Goal: Information Seeking & Learning: Find contact information

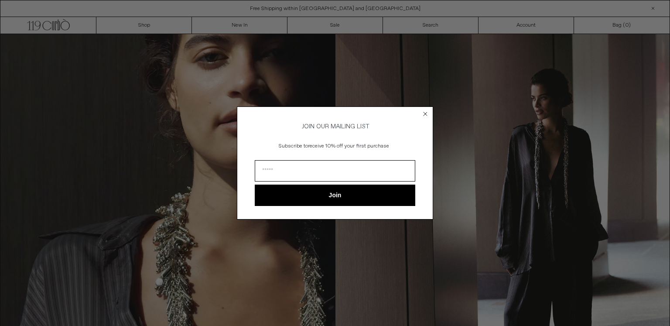
click at [423, 111] on circle "Close dialog" at bounding box center [425, 114] width 8 height 8
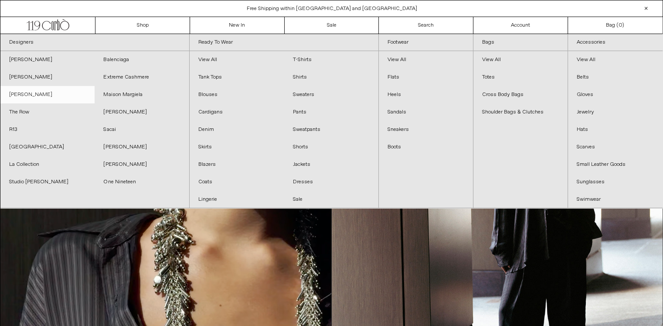
click at [44, 96] on link "[PERSON_NAME]" at bounding box center [47, 94] width 94 height 17
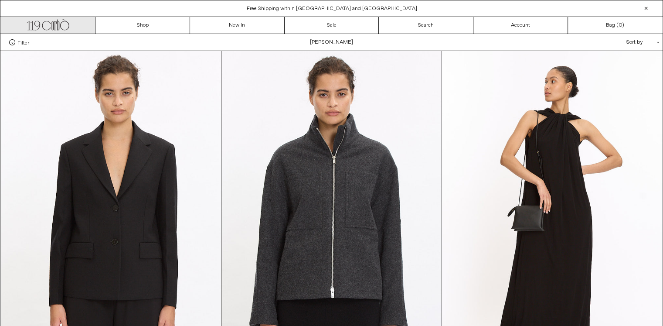
click at [56, 24] on icon ".cls-1, .cls-2 { fill: #231f20; stroke: #231f20; stroke-miterlimit: 10; stroke-…" at bounding box center [48, 23] width 43 height 13
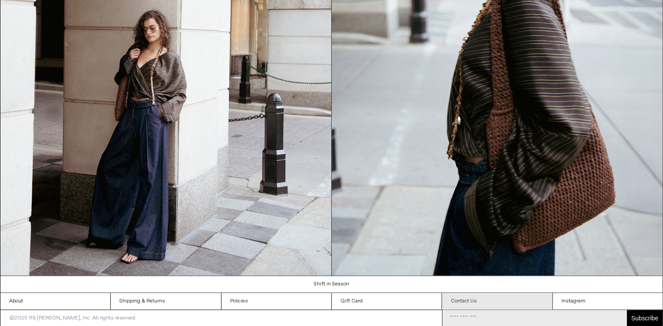
click at [490, 297] on link "Contact Us" at bounding box center [497, 301] width 110 height 17
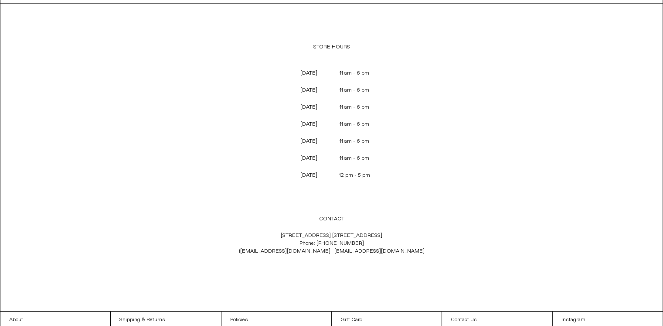
scroll to position [66, 0]
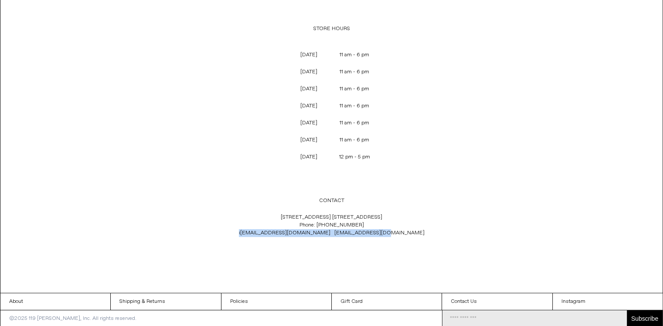
drag, startPoint x: 281, startPoint y: 233, endPoint x: 399, endPoint y: 238, distance: 117.9
click at [399, 238] on p "119 Yorkville Ave. Toronto, Ontario M5R 1C4 Phone: +1 (416) 928 0954 i nfo@119c…" at bounding box center [332, 225] width 289 height 32
copy p "i nfo@119corbo.com sales@119corbo.com"
